Goal: Task Accomplishment & Management: Use online tool/utility

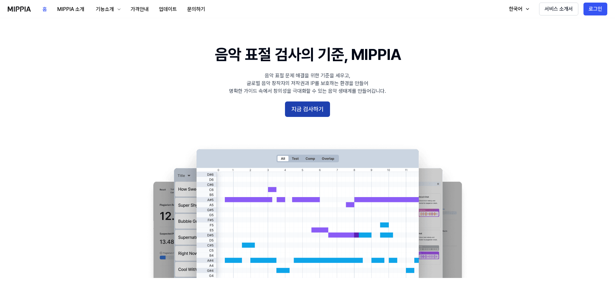
click at [307, 107] on button "지금 검사하기" at bounding box center [307, 108] width 45 height 15
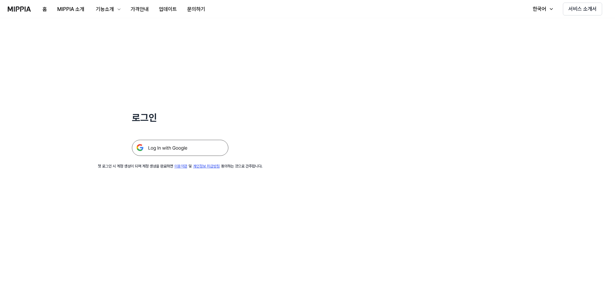
click at [192, 150] on img at bounding box center [180, 148] width 97 height 16
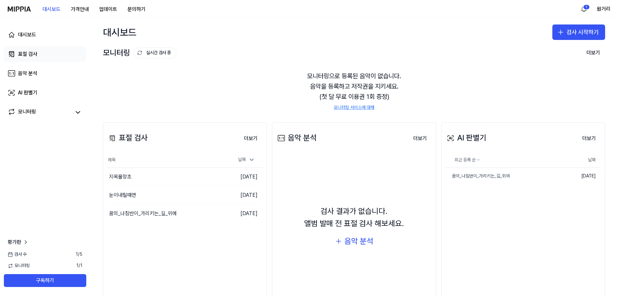
click at [37, 53] on div "표절 검사" at bounding box center [27, 54] width 19 height 8
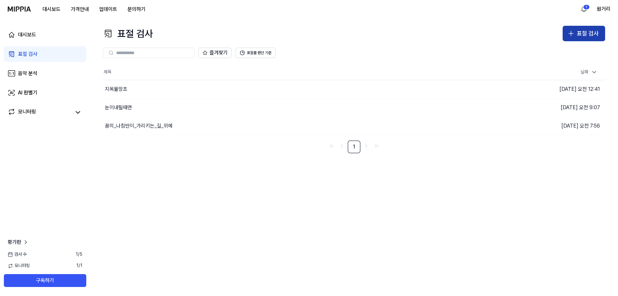
click at [588, 34] on div "표절 검사" at bounding box center [587, 33] width 22 height 9
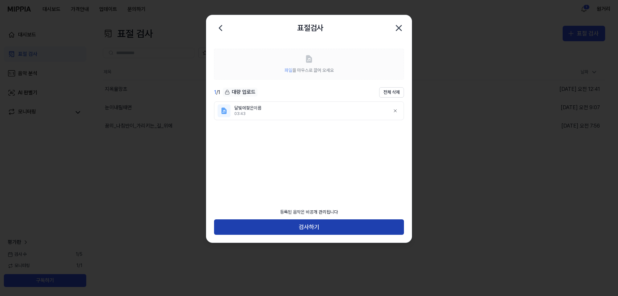
click at [308, 223] on button "검사하기" at bounding box center [309, 226] width 190 height 15
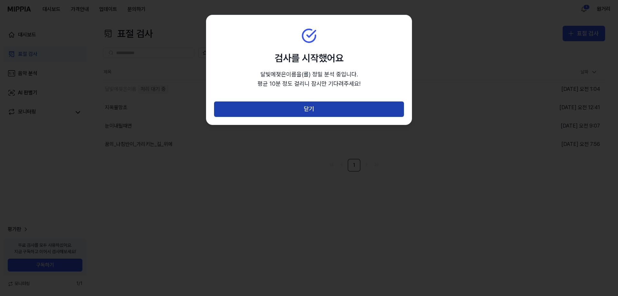
click at [314, 106] on button "닫기" at bounding box center [309, 108] width 190 height 15
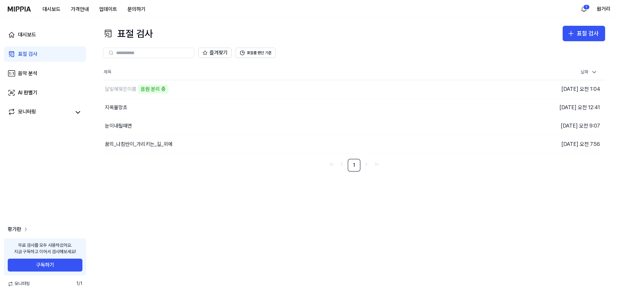
click at [21, 230] on span "평가판" at bounding box center [15, 229] width 14 height 8
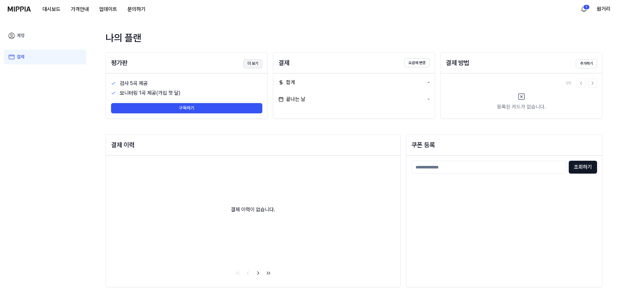
click at [250, 63] on button "더 보기" at bounding box center [252, 63] width 19 height 9
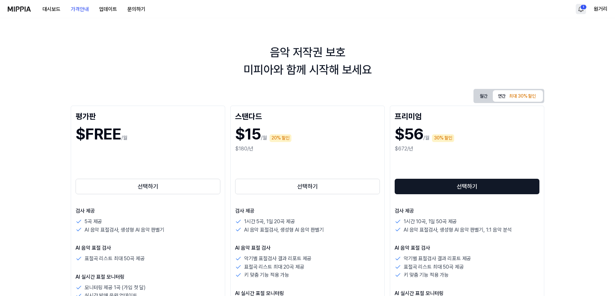
click at [582, 7] on html "대시보드 가격안내 업데이트 문의하기 1 원거리 음악 저작권 보호 미피아와 함께 시작해 보세요 월간 연간 최대 30% 할인 평가판 $FREE /…" at bounding box center [307, 148] width 615 height 296
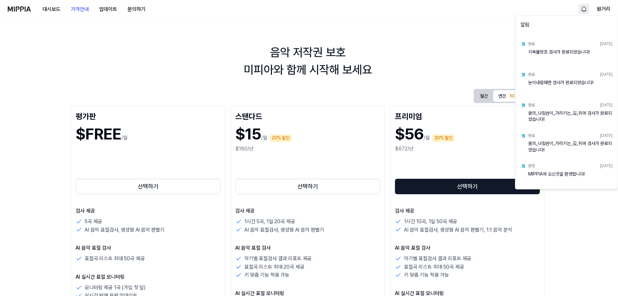
click at [586, 9] on html "대시보드 가격안내 업데이트 문의하기 원거리 음악 저작권 보호 미피아와 함께 시작해 보세요 월간 연간 최대 30% 할인 평가판 $FREE /월 …" at bounding box center [309, 148] width 618 height 296
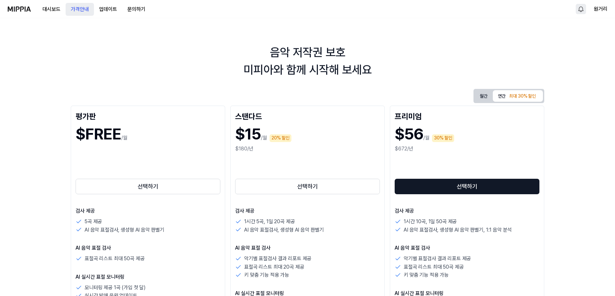
click at [73, 9] on button "가격안내" at bounding box center [80, 9] width 28 height 13
click at [54, 12] on button "대시보드" at bounding box center [51, 9] width 28 height 13
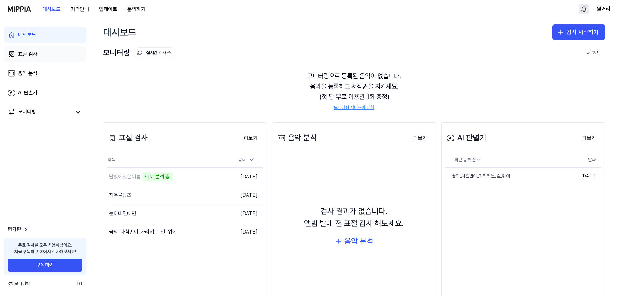
click at [34, 55] on div "표절 검사" at bounding box center [27, 54] width 19 height 8
